Goal: Task Accomplishment & Management: Manage account settings

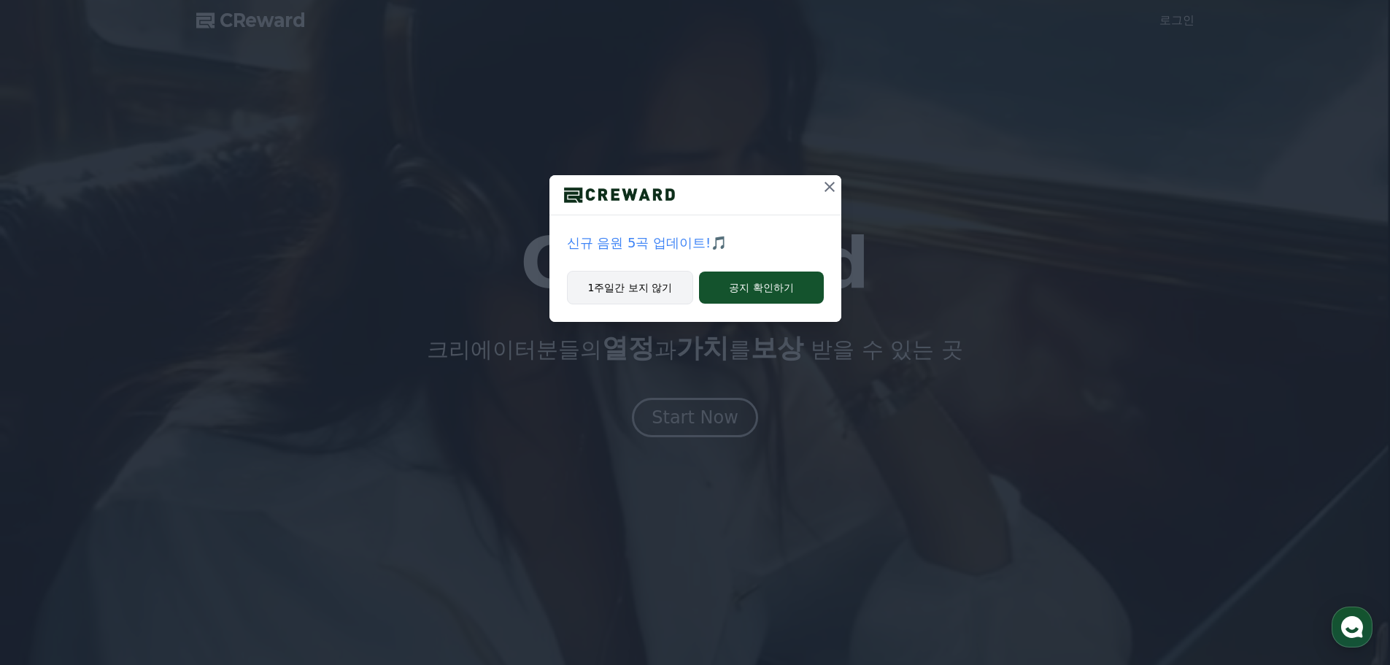
click at [638, 288] on button "1주일간 보지 않기" at bounding box center [630, 288] width 127 height 34
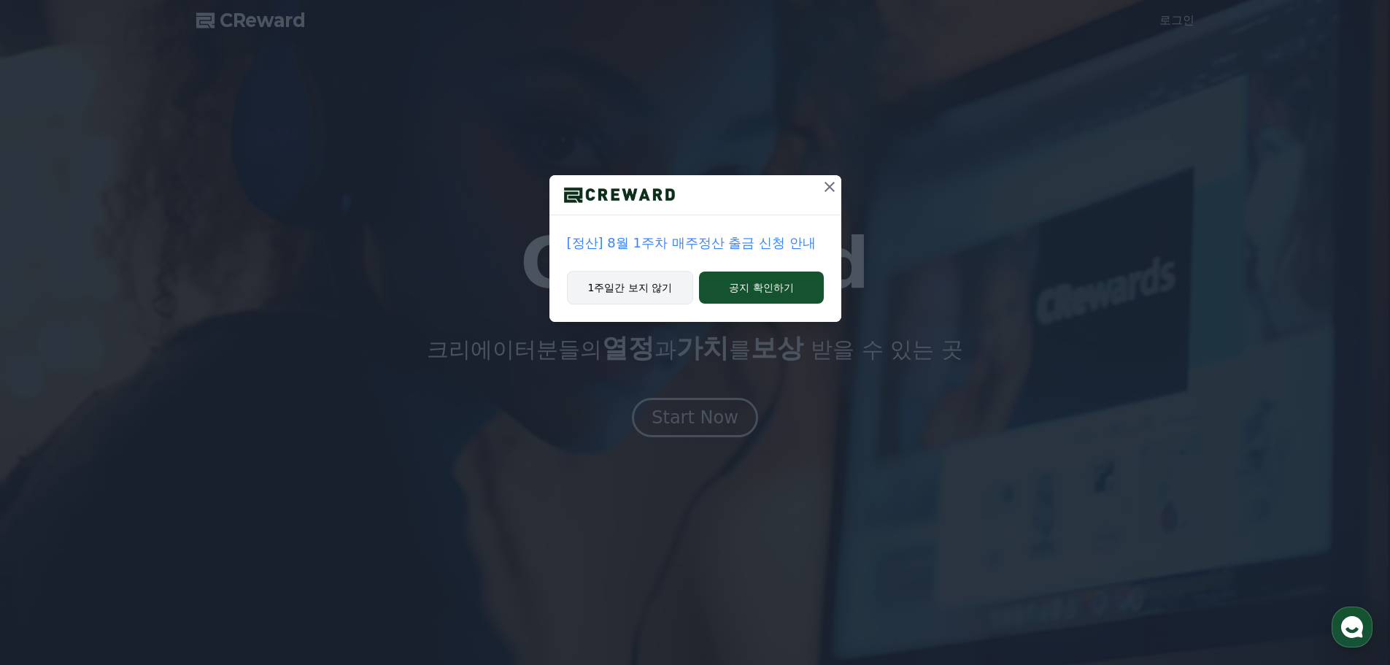
click at [648, 296] on button "1주일간 보지 않기" at bounding box center [630, 288] width 127 height 34
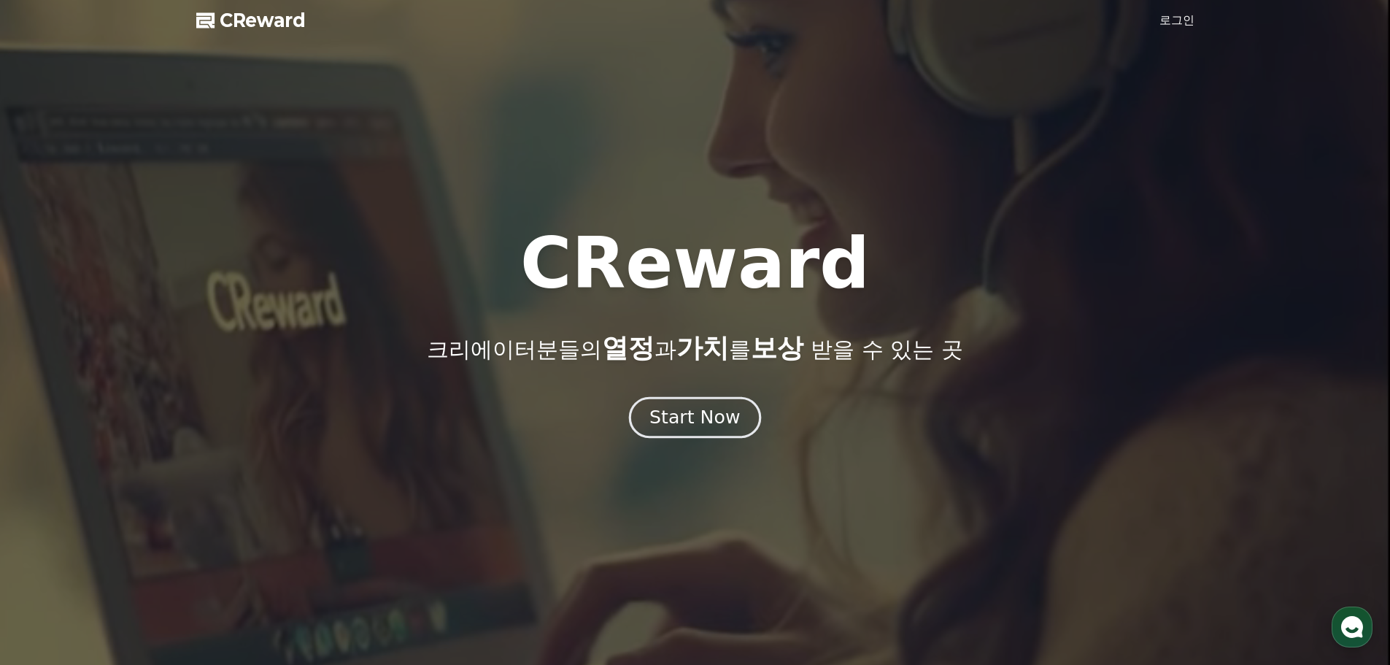
click at [698, 410] on div "Start Now" at bounding box center [694, 417] width 90 height 25
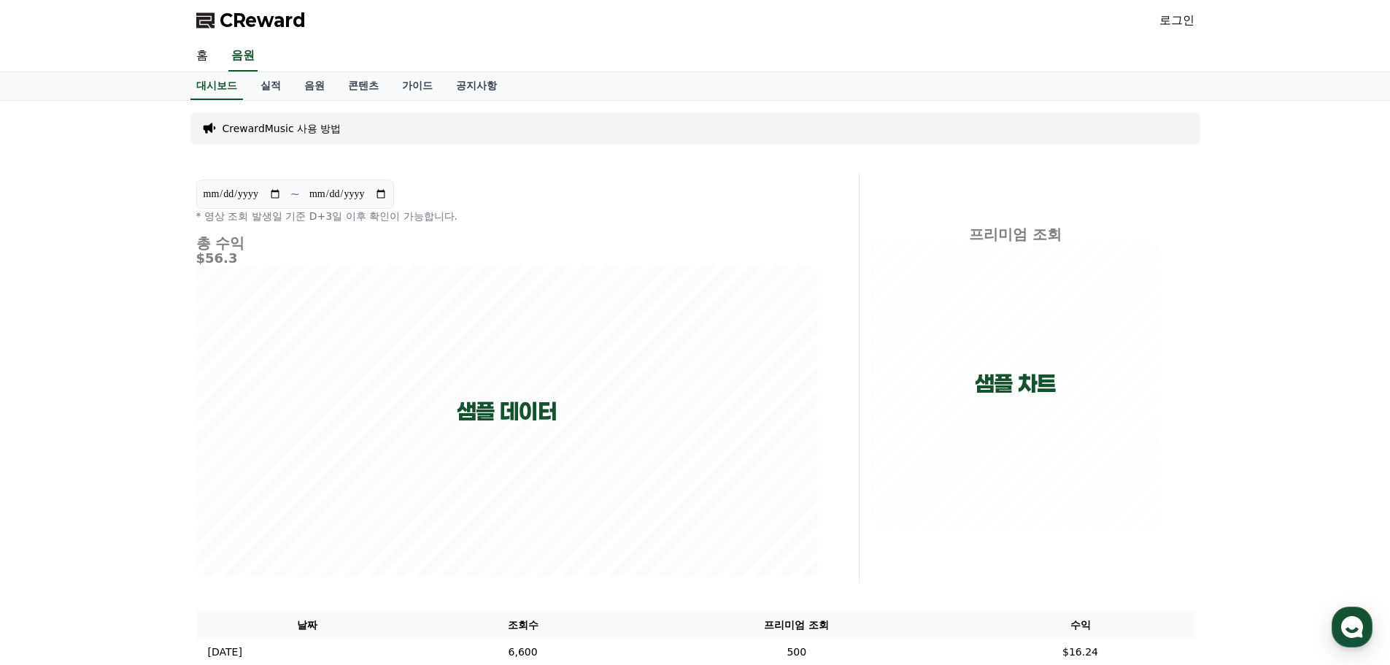
click at [1162, 32] on div "CReward 로그인" at bounding box center [696, 20] width 1022 height 41
click at [1171, 18] on link "로그인" at bounding box center [1177, 21] width 35 height 18
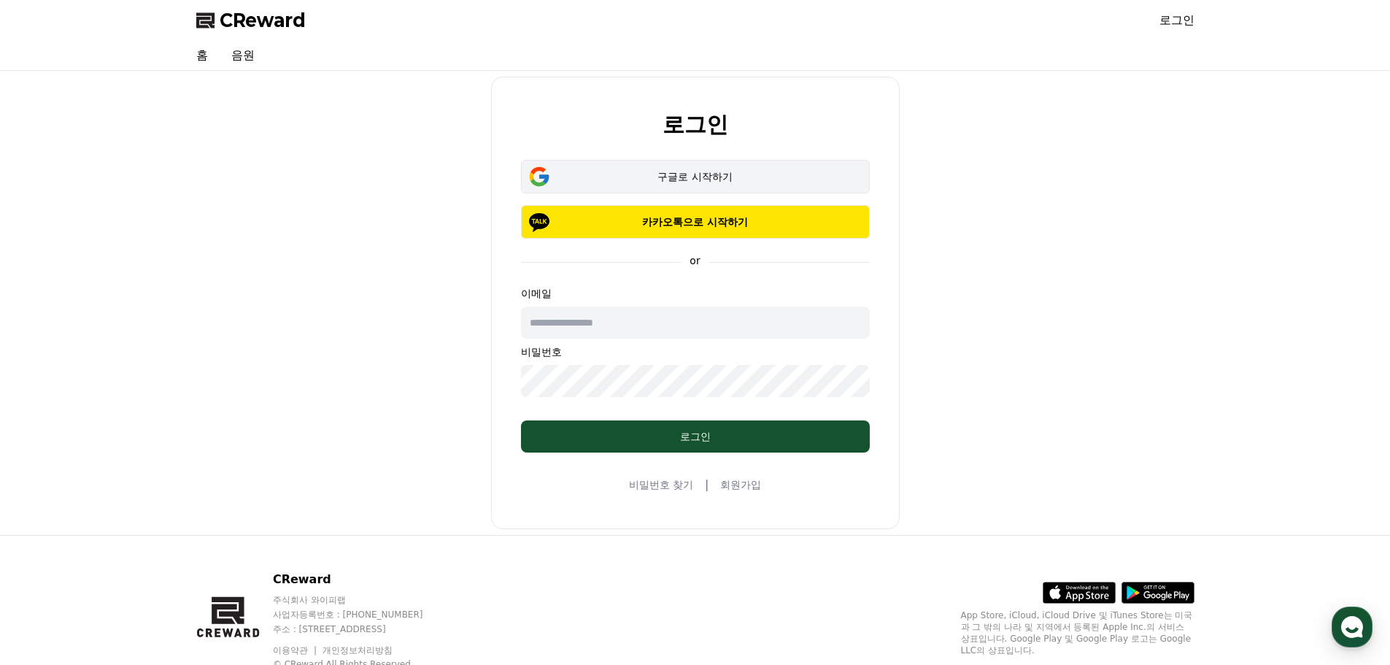
click at [695, 181] on div "구글로 시작하기" at bounding box center [695, 176] width 306 height 15
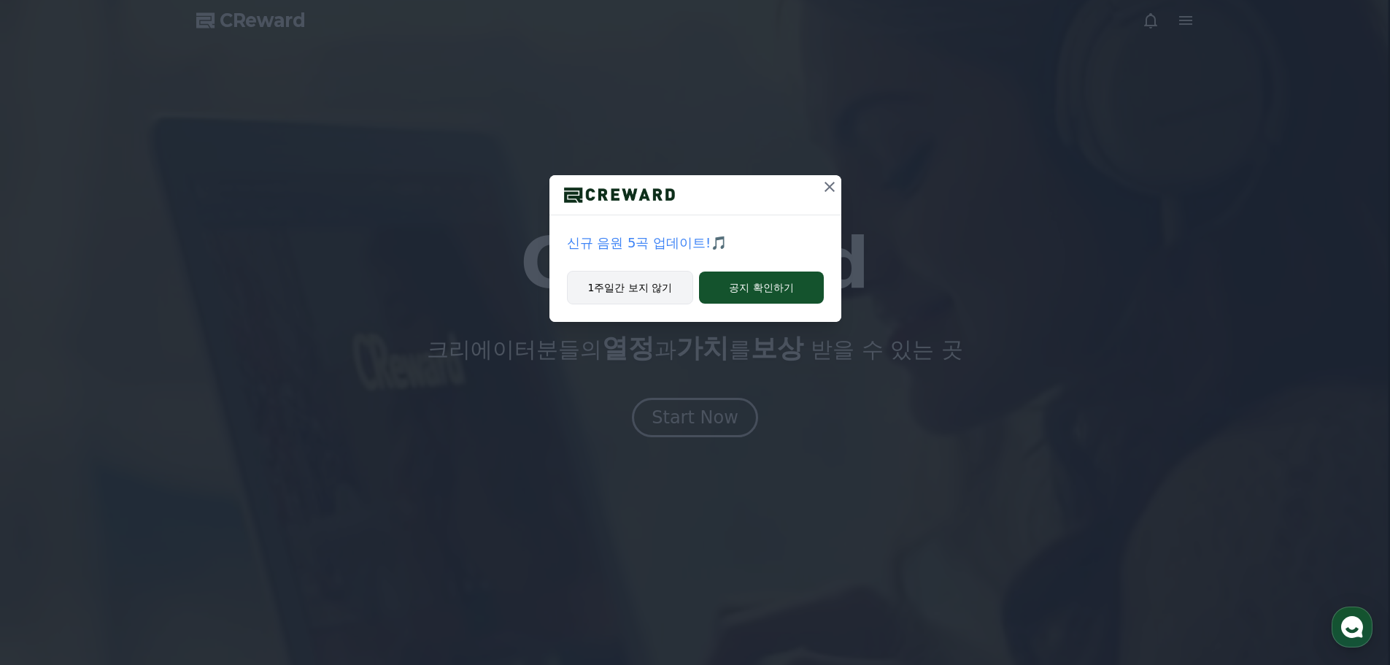
click at [647, 285] on button "1주일간 보지 않기" at bounding box center [630, 288] width 127 height 34
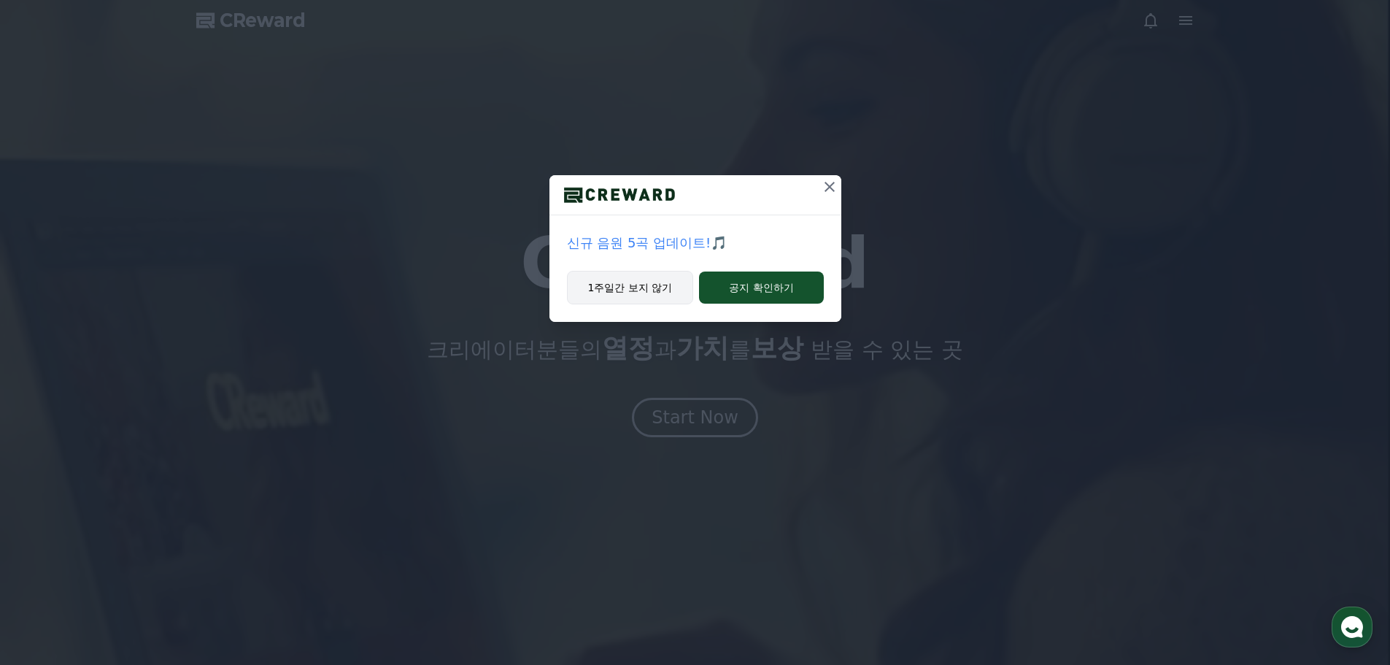
click at [647, 285] on button "1주일간 보지 않기" at bounding box center [630, 288] width 127 height 34
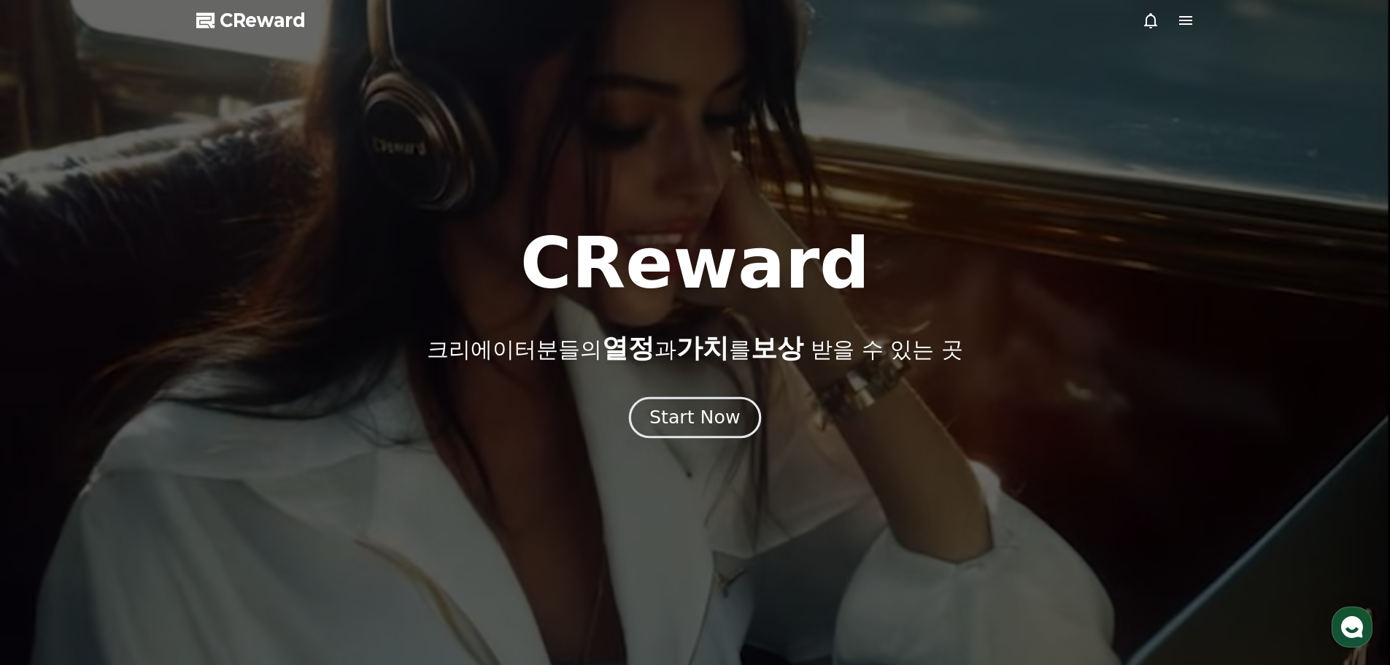
click at [721, 419] on div "Start Now" at bounding box center [694, 417] width 90 height 25
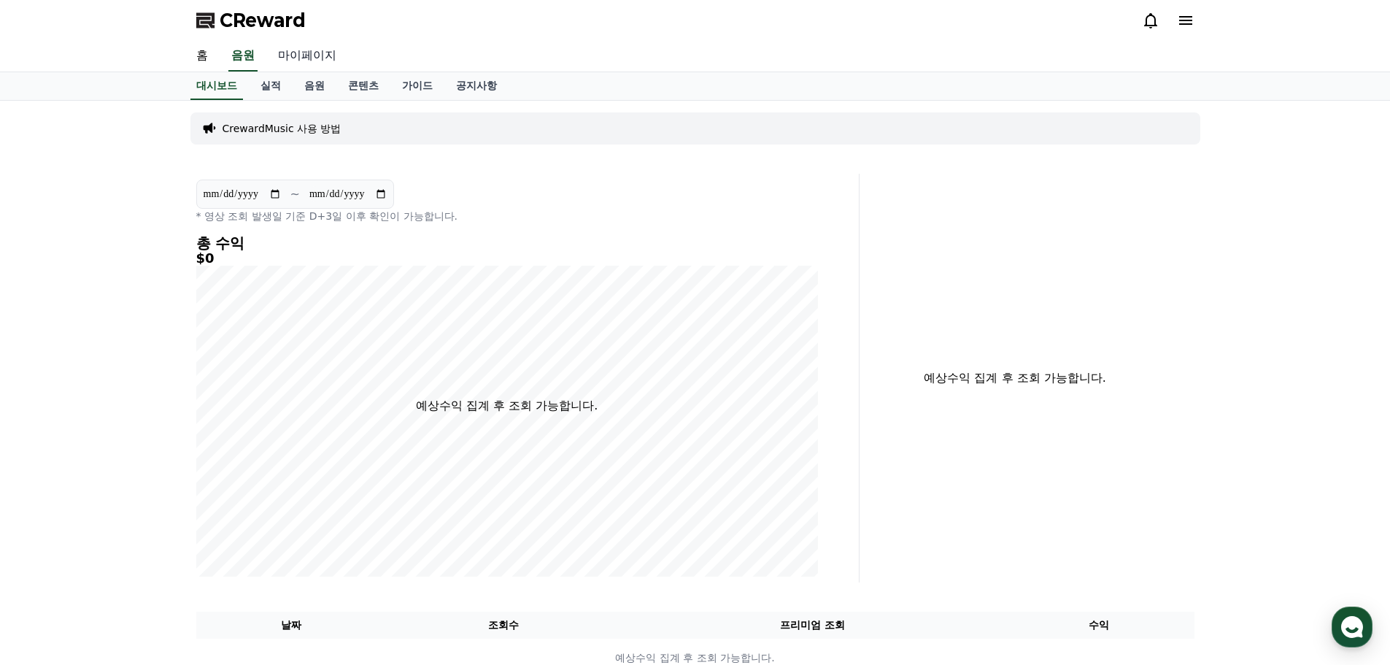
click at [299, 62] on link "마이페이지" at bounding box center [307, 56] width 82 height 31
select select "**********"
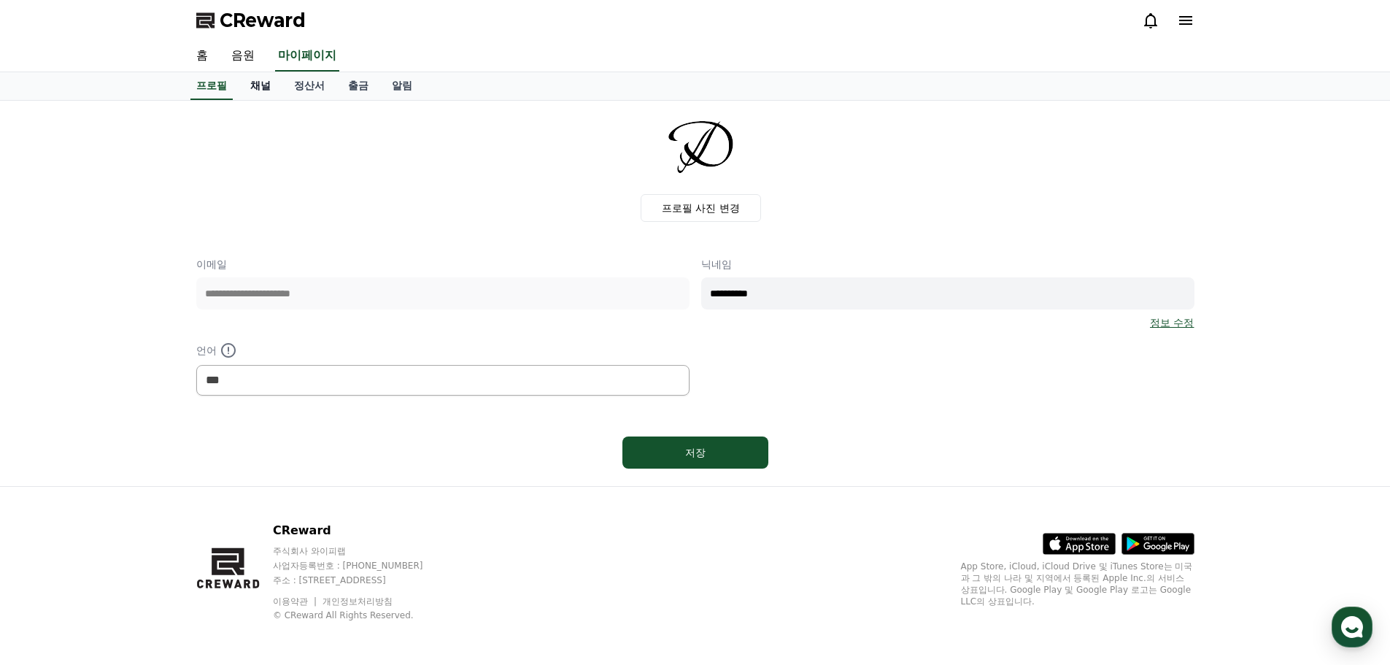
click at [261, 82] on link "채널" at bounding box center [261, 86] width 44 height 28
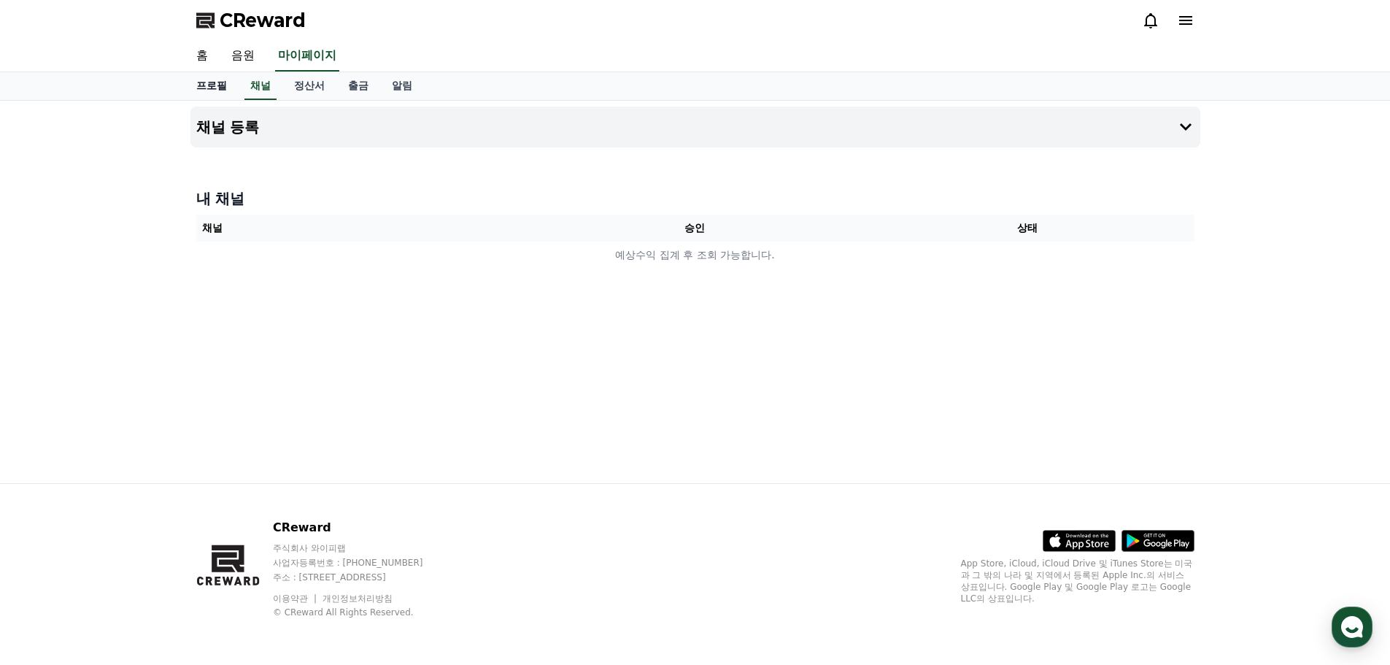
click at [218, 85] on link "프로필" at bounding box center [212, 86] width 54 height 28
select select "**********"
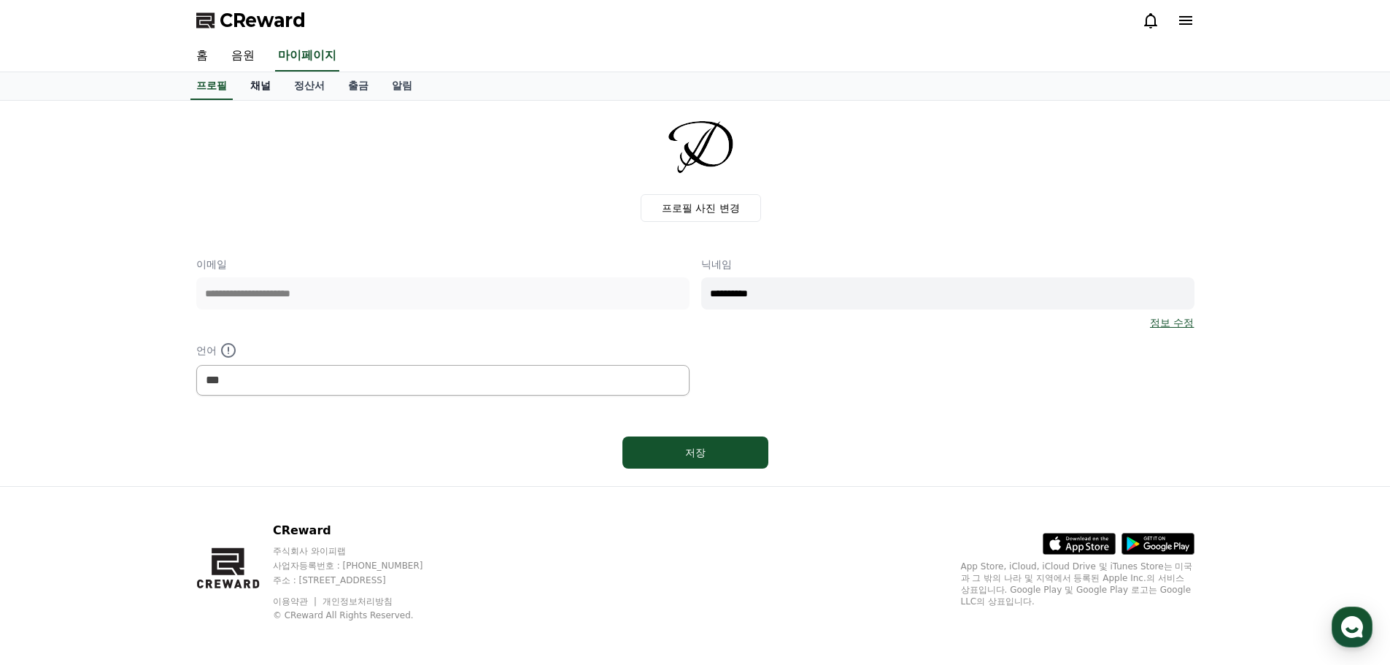
click at [261, 89] on link "채널" at bounding box center [261, 86] width 44 height 28
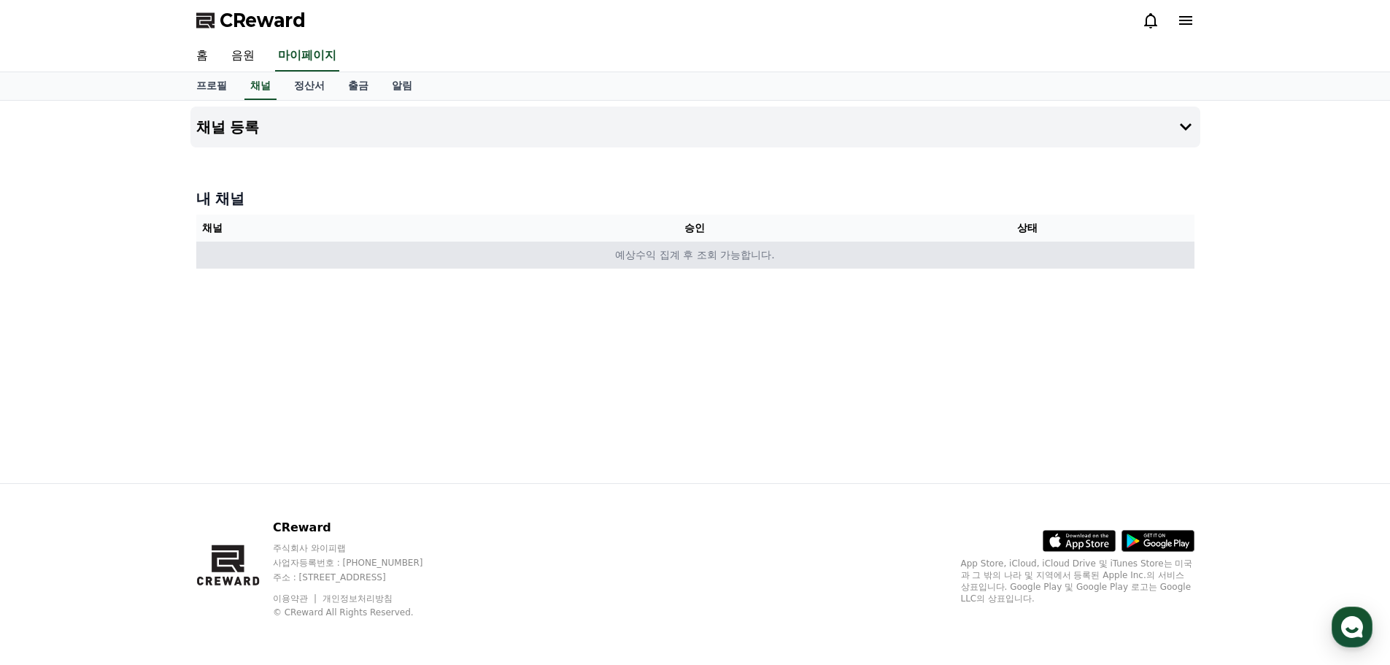
click at [763, 253] on td "예상수익 집계 후 조회 가능합니다." at bounding box center [695, 255] width 998 height 27
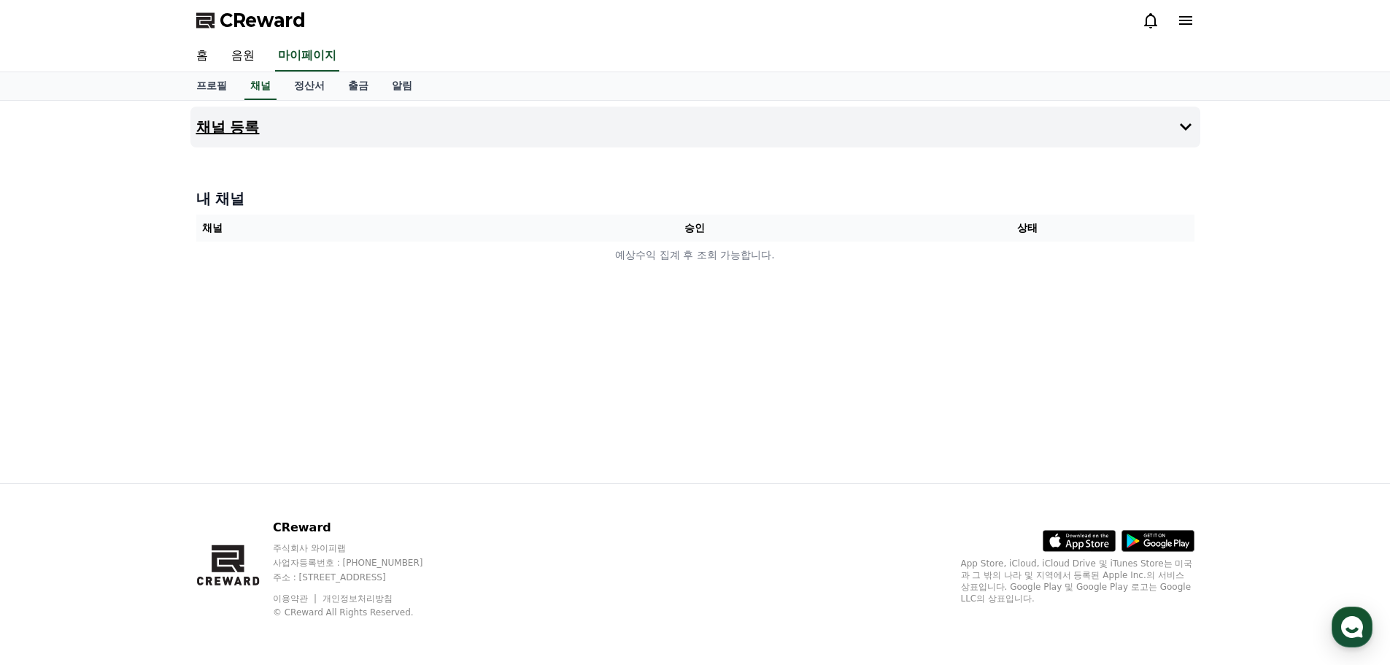
click at [232, 135] on h4 "채널 등록" at bounding box center [227, 127] width 63 height 16
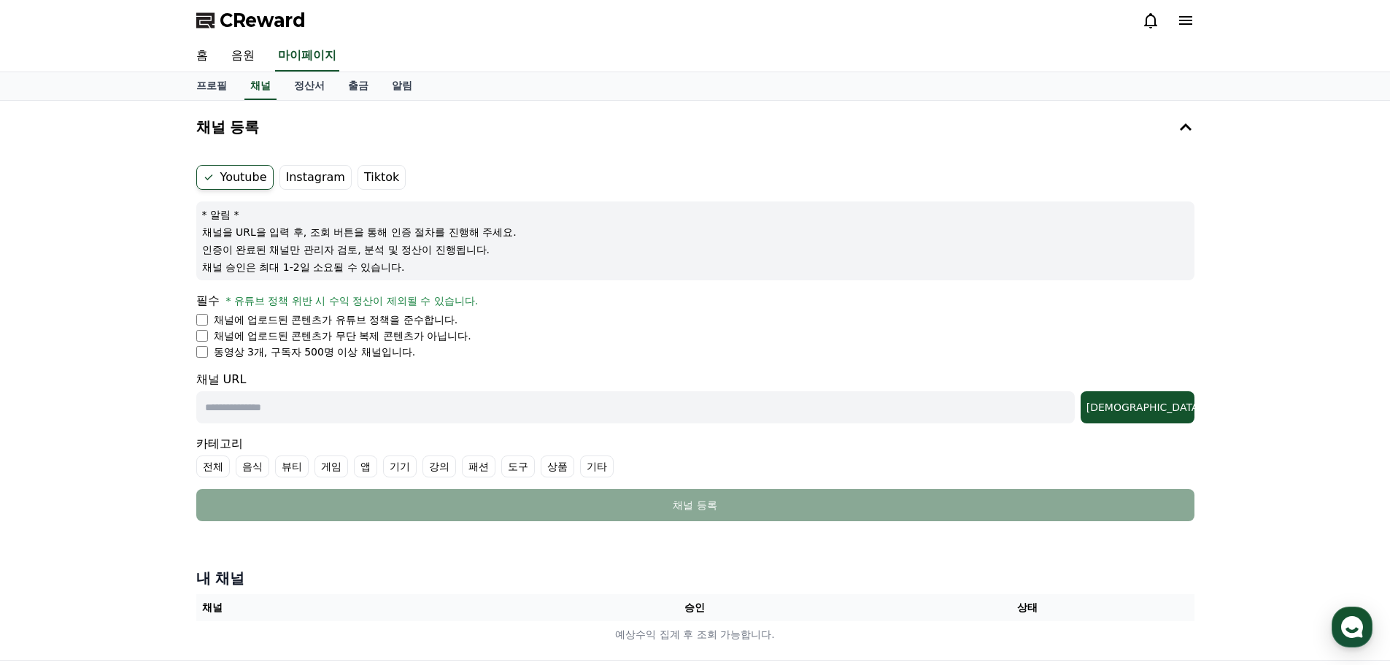
click at [310, 177] on label "Instagram" at bounding box center [315, 177] width 72 height 25
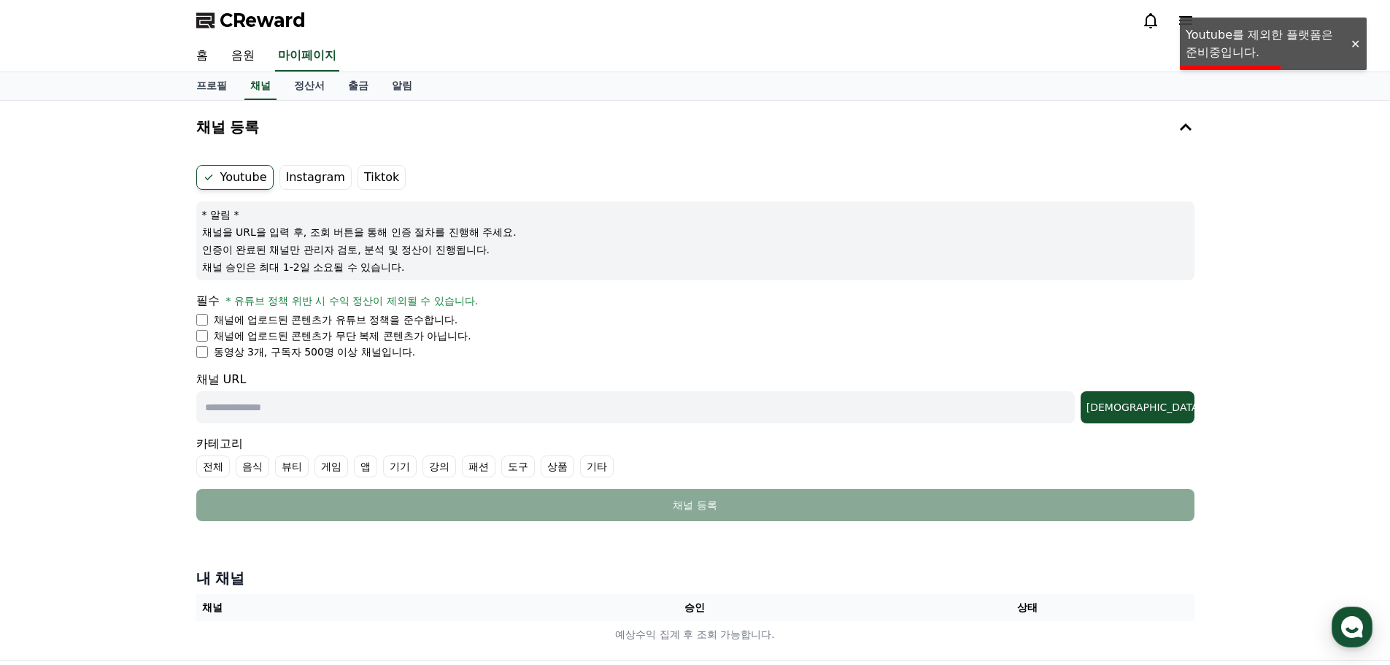
click at [358, 174] on label "Tiktok" at bounding box center [382, 177] width 48 height 25
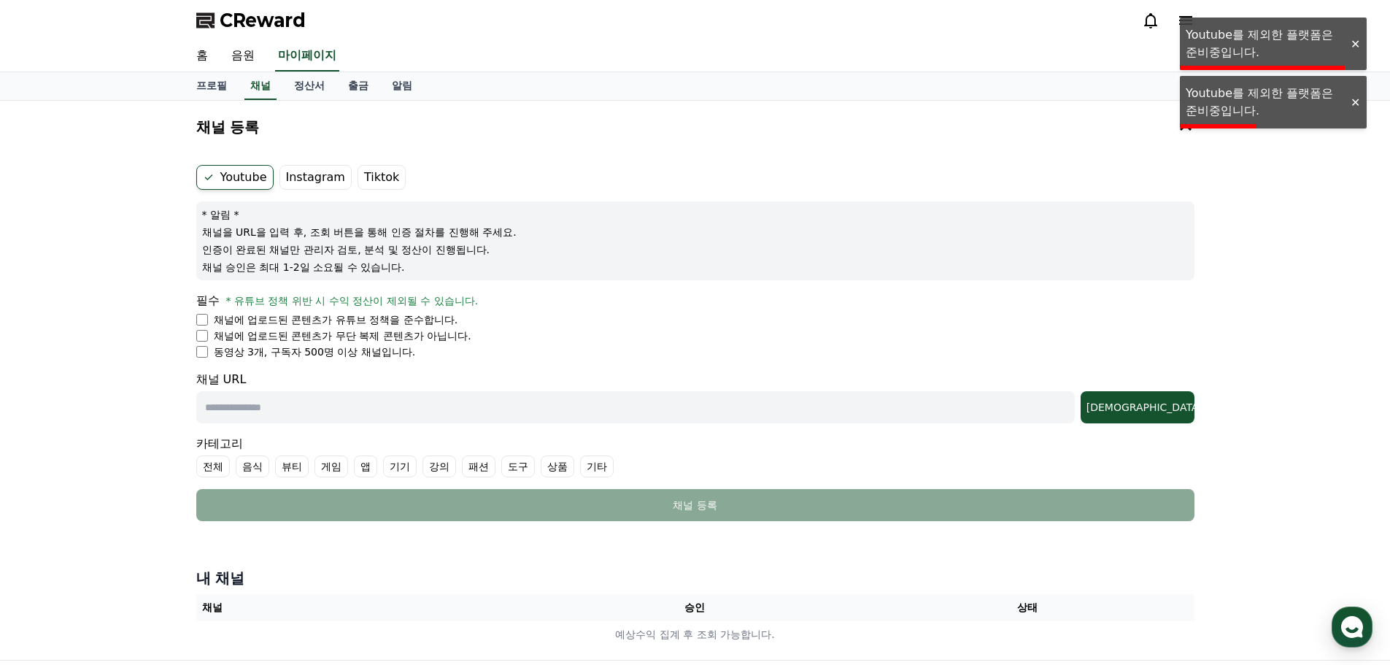
click at [316, 175] on label "Instagram" at bounding box center [315, 177] width 72 height 25
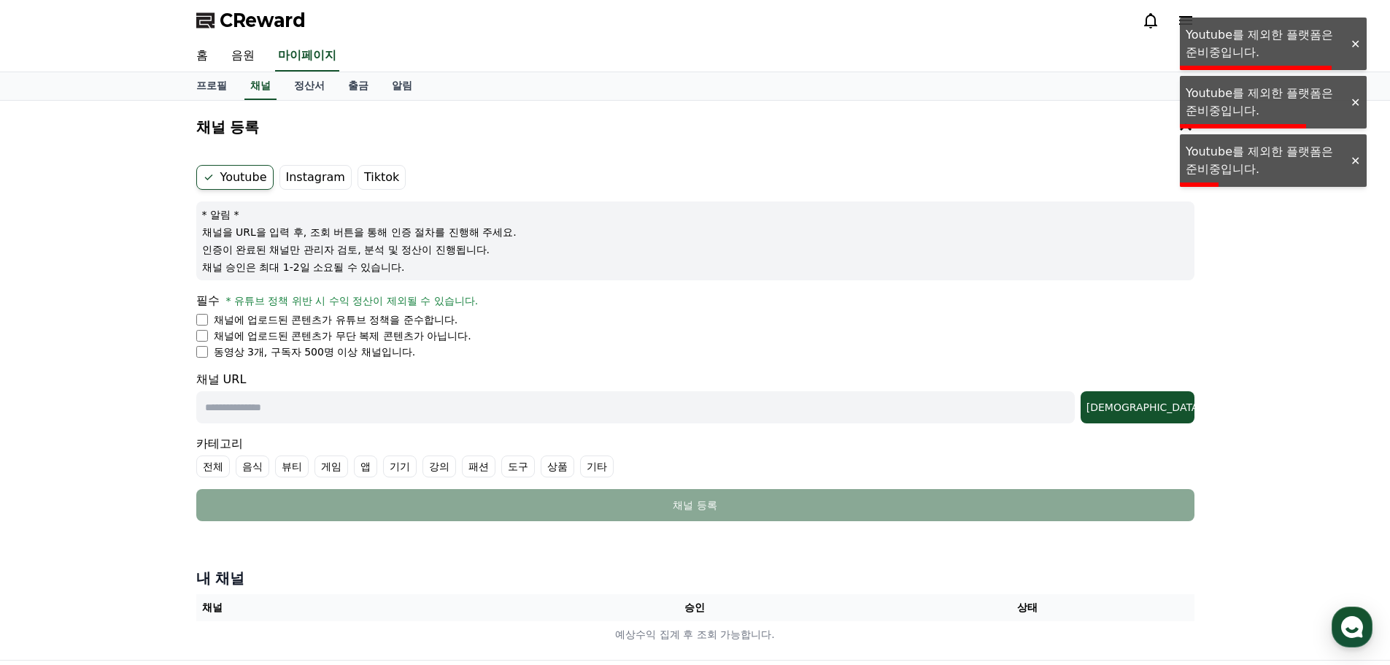
click at [269, 20] on span "CReward" at bounding box center [263, 20] width 86 height 23
